Goal: Task Accomplishment & Management: Manage account settings

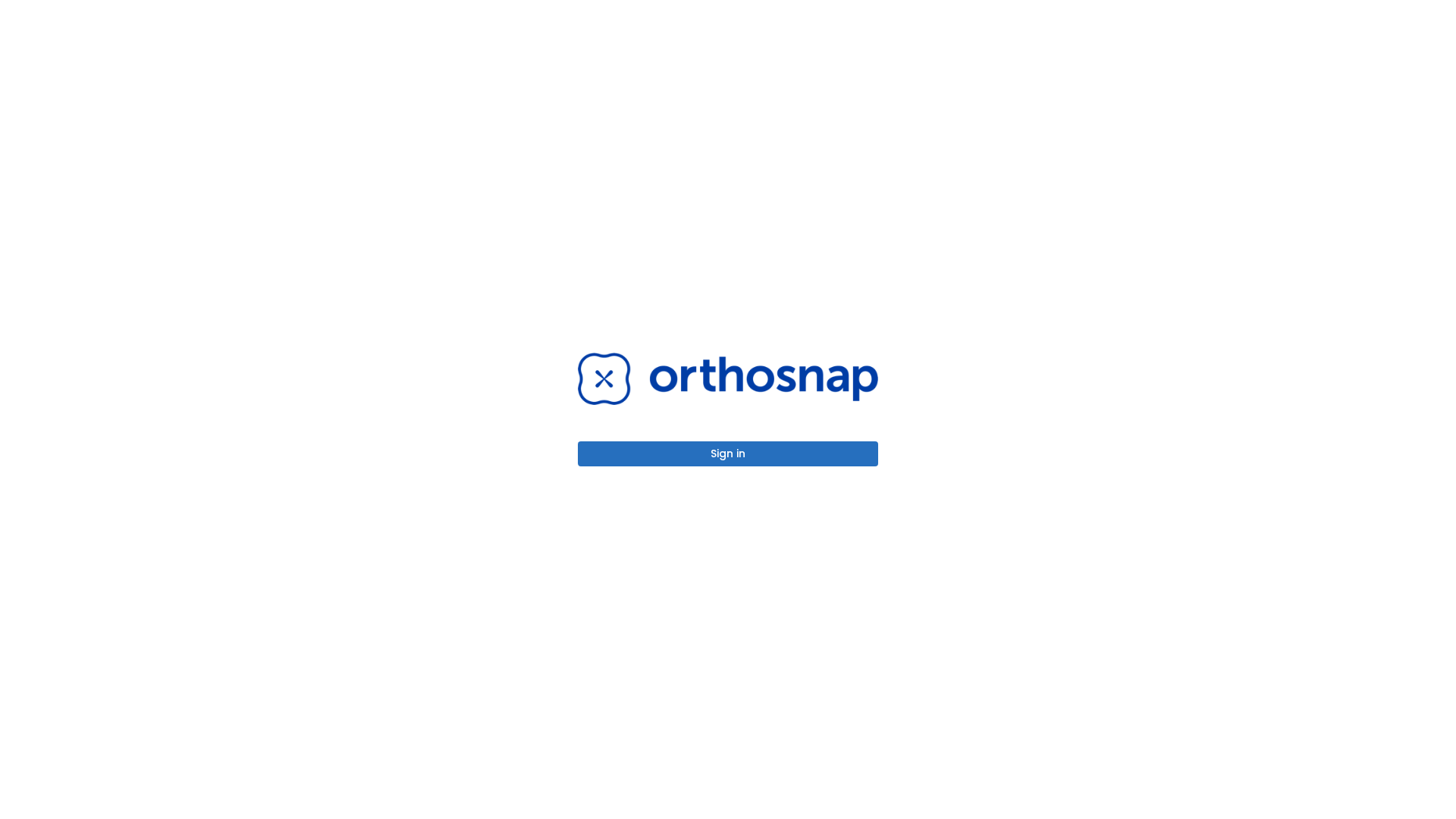
click at [728, 454] on button "Sign in" at bounding box center [728, 454] width 301 height 25
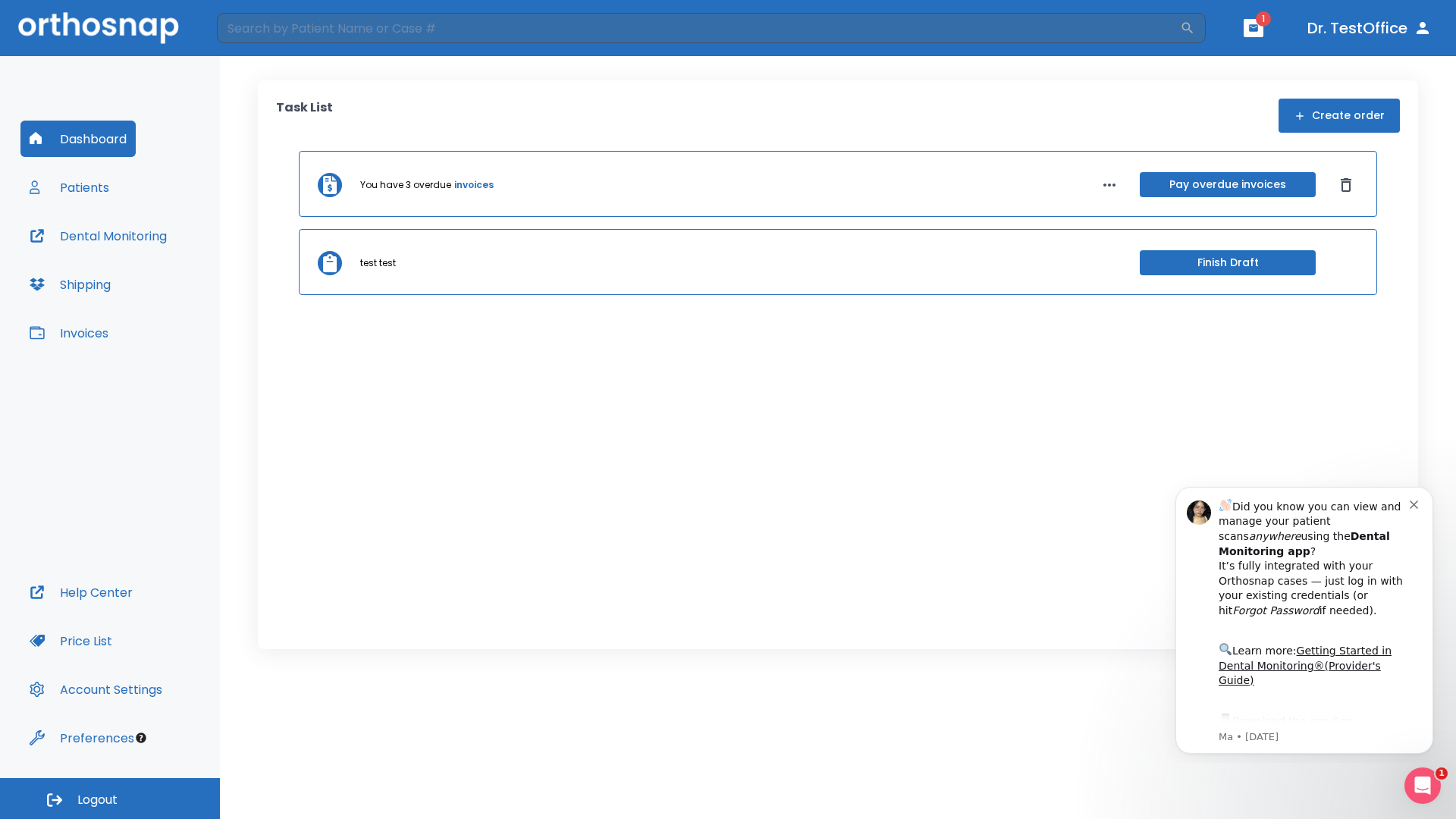
click at [110, 799] on span "Logout" at bounding box center [98, 801] width 40 height 17
